Goal: Find specific page/section: Find specific page/section

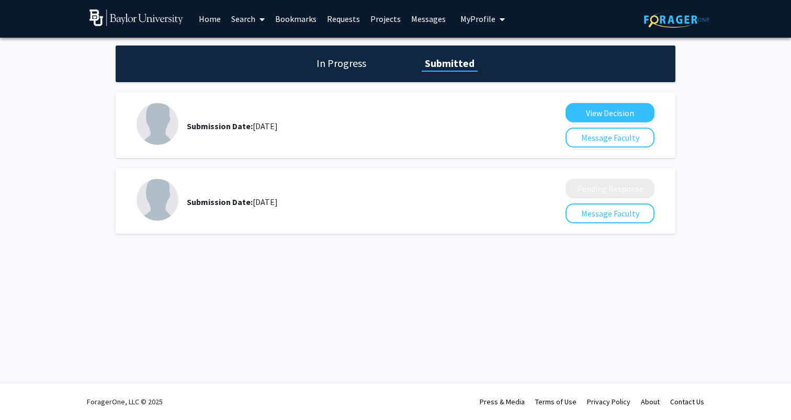
click at [205, 18] on link "Home" at bounding box center [210, 19] width 32 height 37
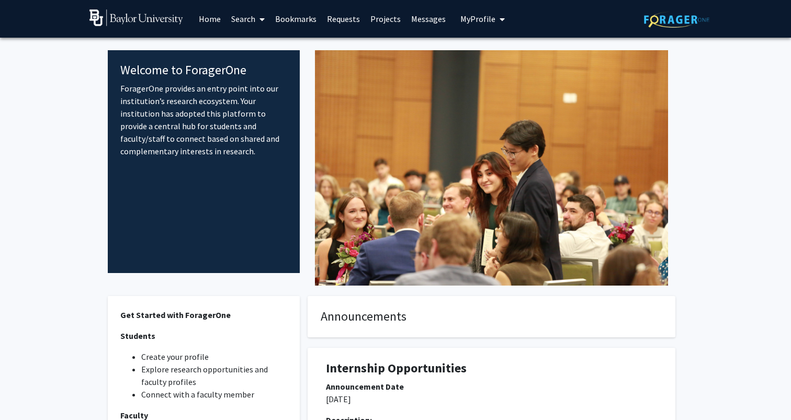
click at [237, 21] on link "Search" at bounding box center [248, 19] width 44 height 37
click at [256, 51] on span "Faculty/Staff" at bounding box center [264, 48] width 77 height 21
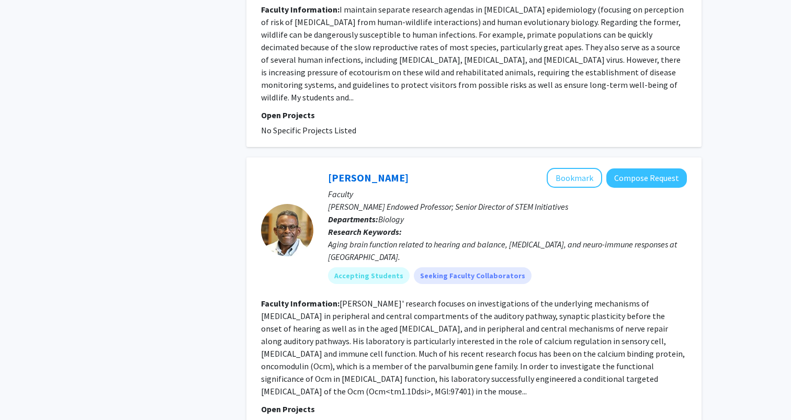
scroll to position [2884, 0]
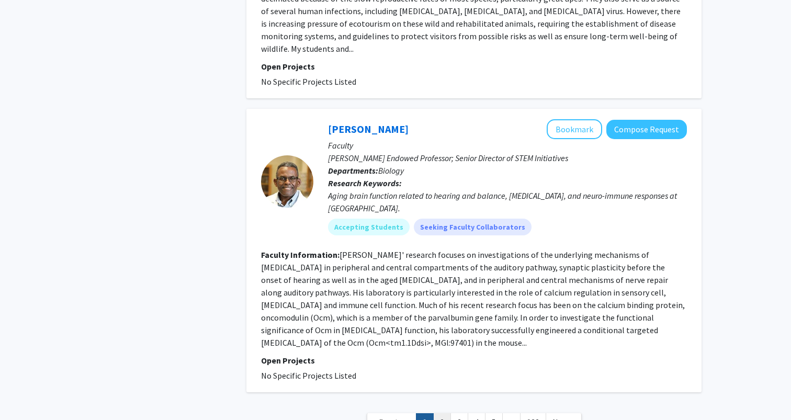
click at [443, 413] on link "2" at bounding box center [442, 422] width 18 height 18
